Goal: Information Seeking & Learning: Check status

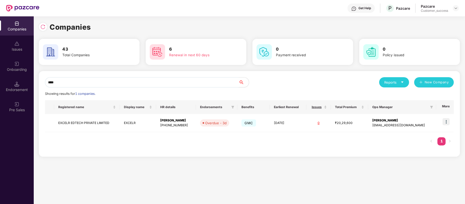
click at [81, 78] on input "****" at bounding box center [142, 82] width 194 height 10
type input "*"
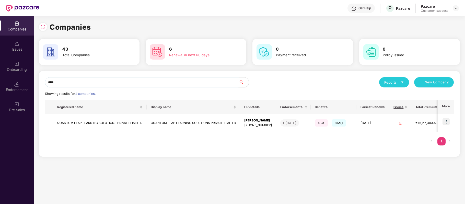
click at [119, 84] on input "****" at bounding box center [142, 82] width 194 height 10
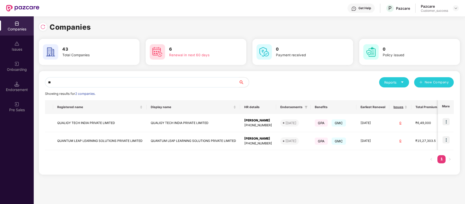
type input "*"
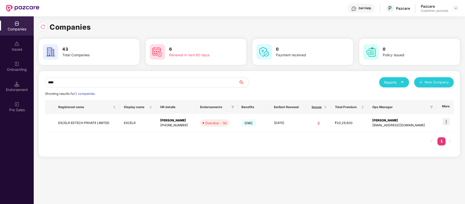
click at [94, 82] on input "****" at bounding box center [142, 82] width 194 height 10
type input "*"
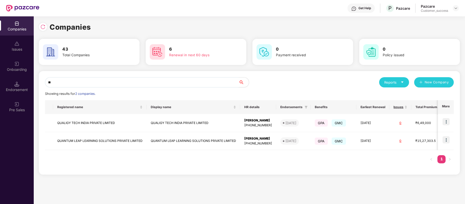
type input "*"
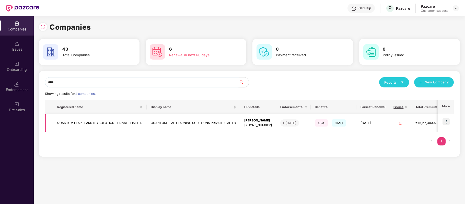
type input "****"
click at [445, 121] on img at bounding box center [446, 121] width 7 height 7
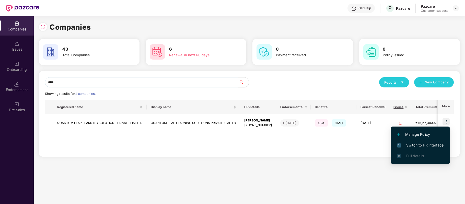
click at [438, 140] on li "Switch to HR interface" at bounding box center [420, 145] width 59 height 11
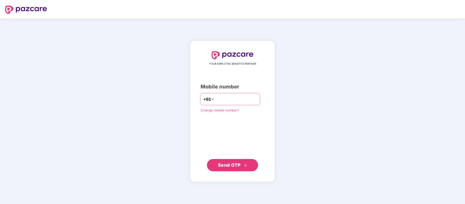
paste input "**********"
type input "**********"
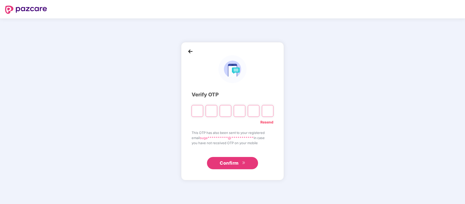
paste input "*"
type input "*"
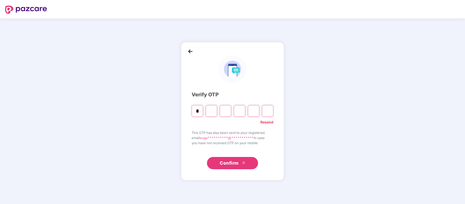
type input "*"
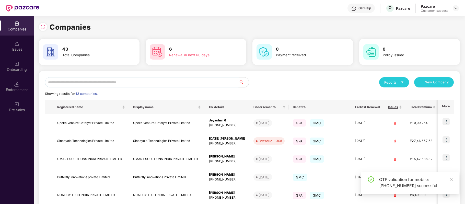
click at [120, 81] on input "text" at bounding box center [142, 82] width 194 height 10
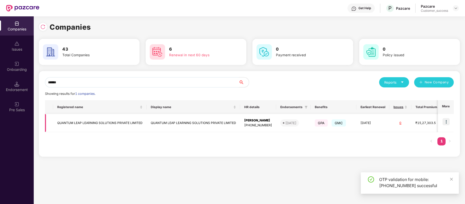
type input "******"
click at [448, 124] on img at bounding box center [446, 121] width 7 height 7
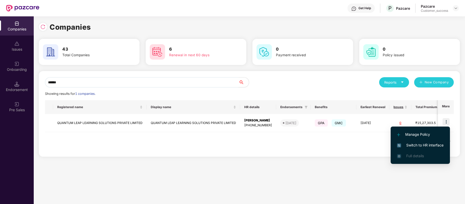
click at [434, 144] on span "Switch to HR interface" at bounding box center [420, 145] width 47 height 6
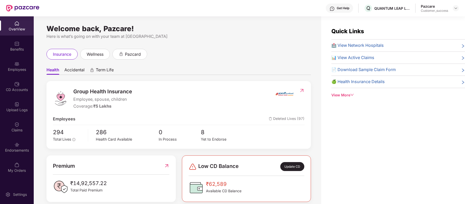
click at [18, 50] on div "Benefits" at bounding box center [17, 49] width 34 height 5
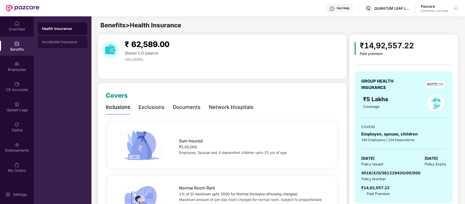
click at [72, 44] on div "Accidental Insurance" at bounding box center [63, 42] width 50 height 12
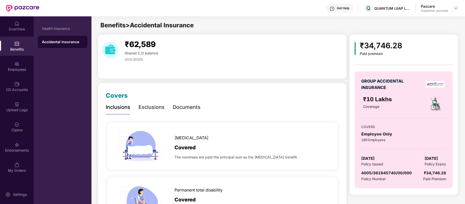
drag, startPoint x: 388, startPoint y: 159, endPoint x: 358, endPoint y: 159, distance: 29.9
click at [358, 159] on div "GROUP ACCIDENTAL INSURANCE ₹10 Lakhs Coverage COVERS Employee Only 189 Employee…" at bounding box center [404, 129] width 98 height 117
copy span "22 Sept 2024"
click at [426, 158] on span "[DATE]" at bounding box center [431, 158] width 13 height 6
drag, startPoint x: 420, startPoint y: 159, endPoint x: 449, endPoint y: 156, distance: 29.2
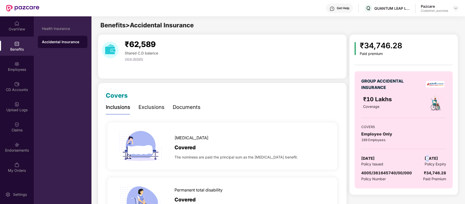
click at [449, 156] on div "GROUP ACCIDENTAL INSURANCE ₹10 Lakhs Coverage COVERS Employee Only 189 Employee…" at bounding box center [404, 129] width 98 height 117
copy span "[DATE]"
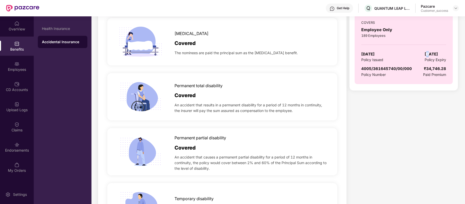
scroll to position [105, 0]
click at [71, 27] on div "Health Insurance" at bounding box center [62, 29] width 41 height 4
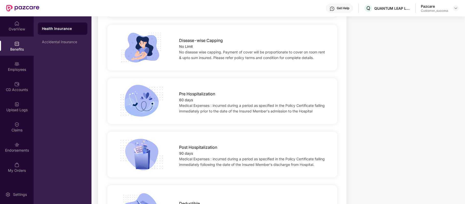
scroll to position [266, 0]
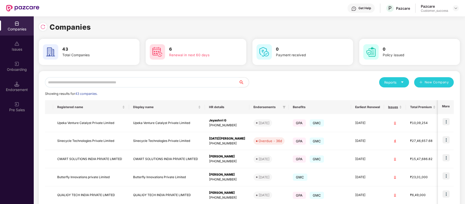
click at [141, 79] on input "text" at bounding box center [142, 82] width 194 height 10
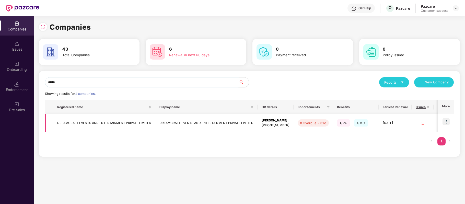
type input "*****"
click at [449, 124] on img at bounding box center [446, 121] width 7 height 7
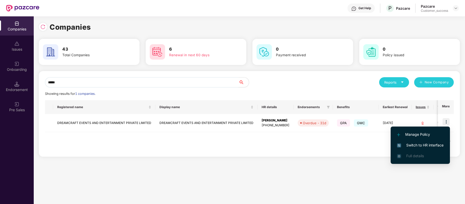
click at [439, 141] on li "Switch to HR interface" at bounding box center [420, 145] width 59 height 11
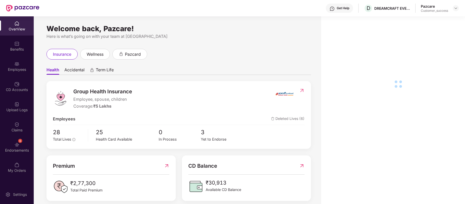
click at [21, 61] on div "Employees" at bounding box center [17, 66] width 34 height 19
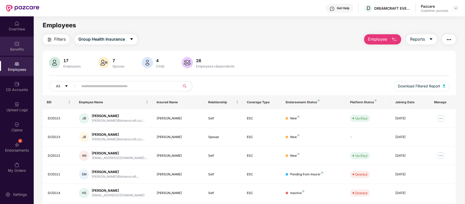
click at [20, 40] on div "Benefits" at bounding box center [17, 46] width 34 height 19
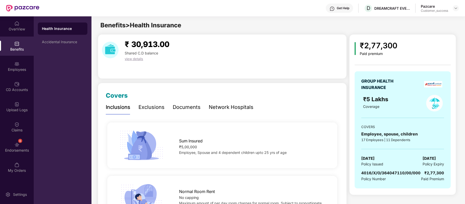
drag, startPoint x: 362, startPoint y: 158, endPoint x: 393, endPoint y: 157, distance: 30.7
click at [393, 157] on div "27 Sept 2024 Policy Issued 26 Sept 2025 Policy Expiry" at bounding box center [402, 161] width 83 height 12
copy span "27 Sept 2024"
drag, startPoint x: 419, startPoint y: 158, endPoint x: 446, endPoint y: 157, distance: 27.1
click at [446, 157] on div "GROUP HEALTH INSURANCE ₹5 Lakhs Coverage COVERS Employee, spouse, children 17 E…" at bounding box center [403, 129] width 96 height 117
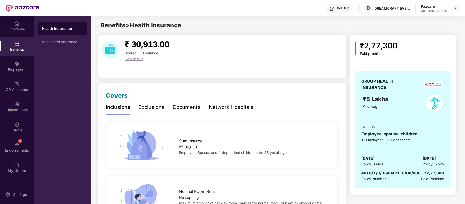
drag, startPoint x: 419, startPoint y: 157, endPoint x: 447, endPoint y: 157, distance: 28.1
click at [447, 157] on div "GROUP HEALTH INSURANCE ₹5 Lakhs Coverage COVERS Employee, spouse, children 17 E…" at bounding box center [403, 129] width 96 height 117
copy span "26 Sept 2025"
